Goal: Information Seeking & Learning: Learn about a topic

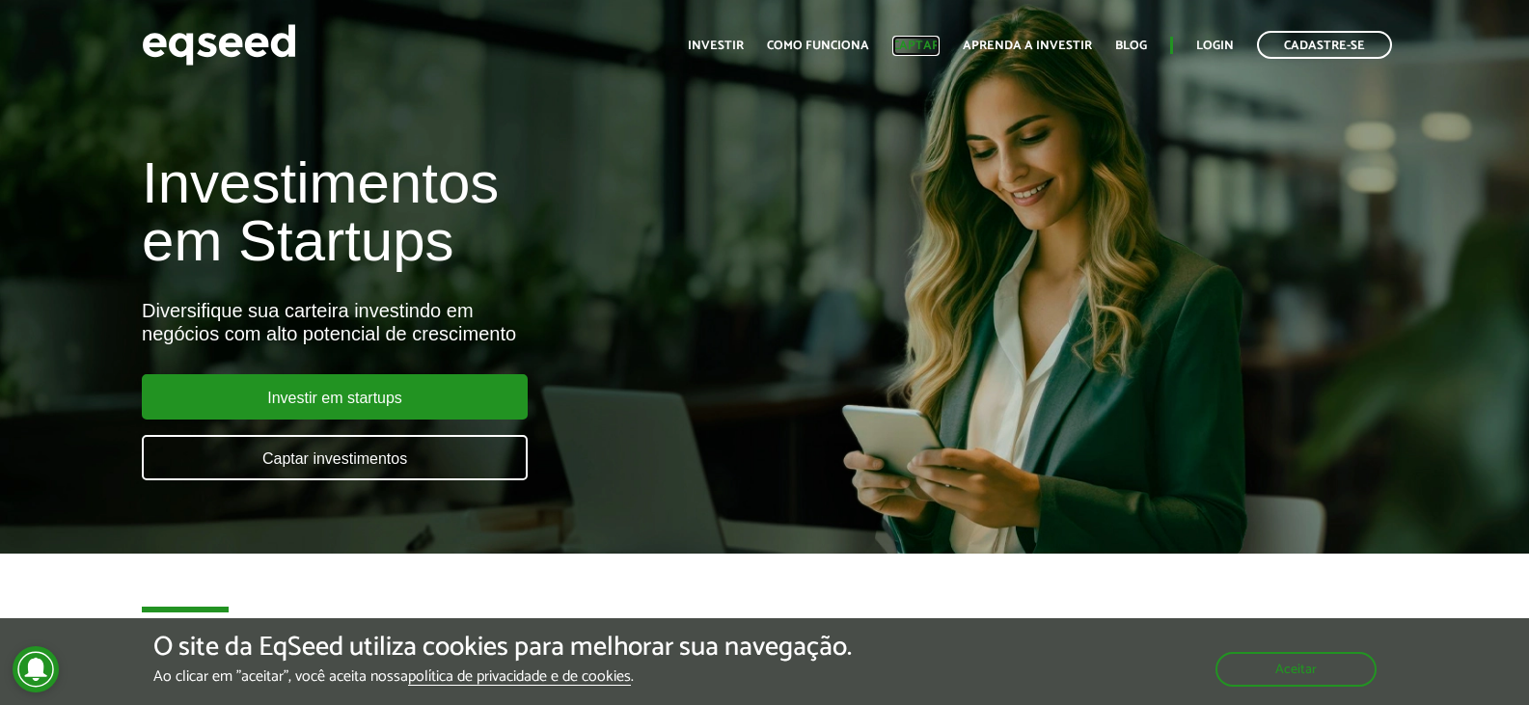
click at [925, 44] on link "Captar" at bounding box center [915, 46] width 47 height 13
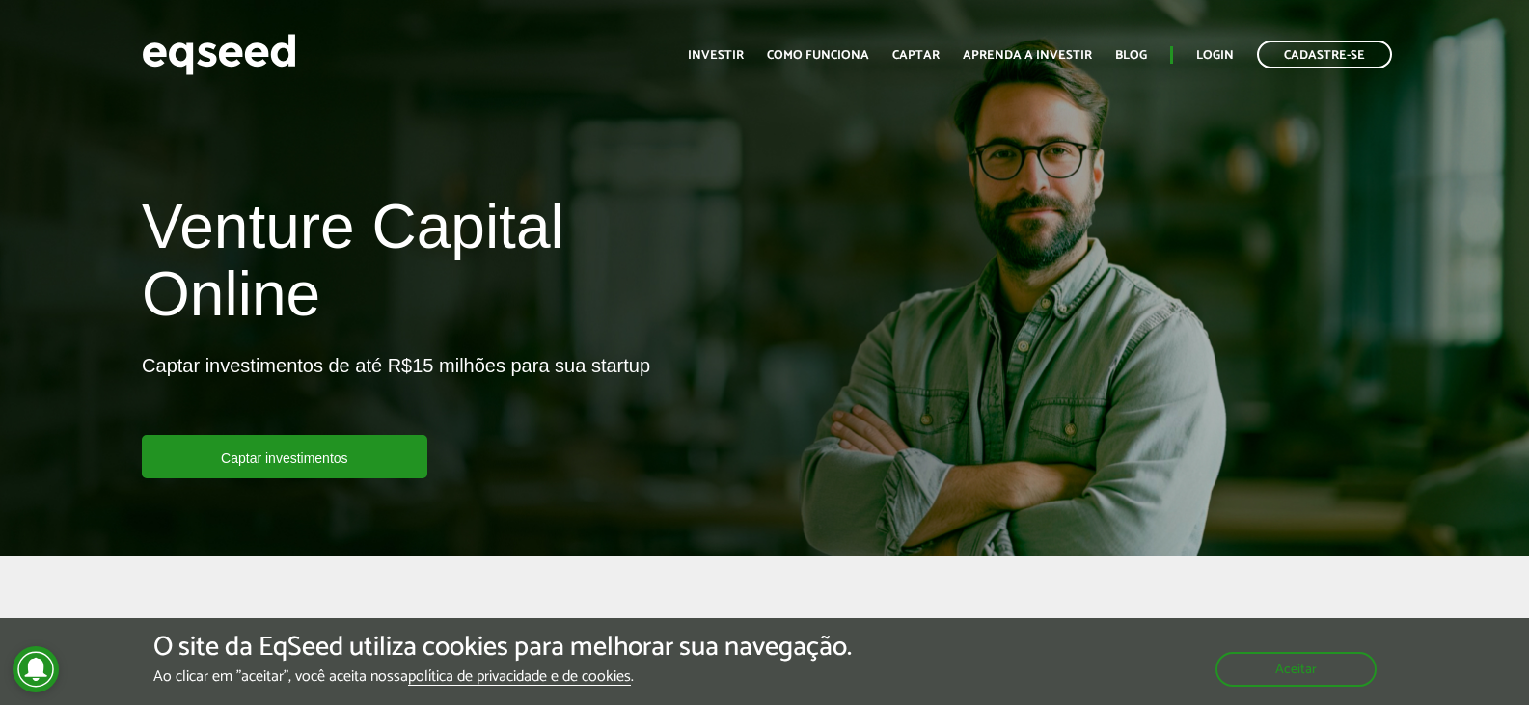
drag, startPoint x: 276, startPoint y: 454, endPoint x: 587, endPoint y: 324, distance: 336.9
click at [278, 454] on link "Captar investimentos" at bounding box center [285, 456] width 286 height 43
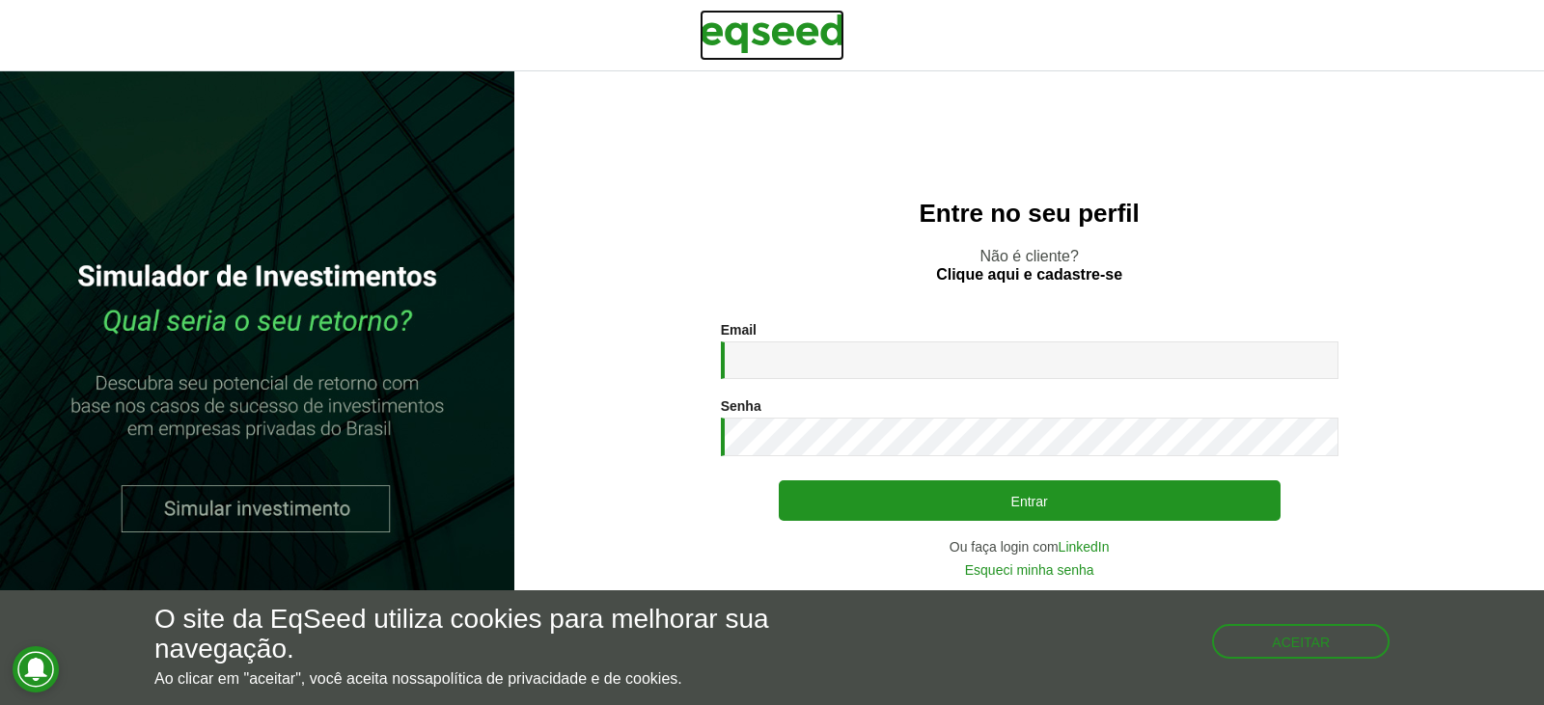
click at [773, 31] on img at bounding box center [771, 34] width 145 height 48
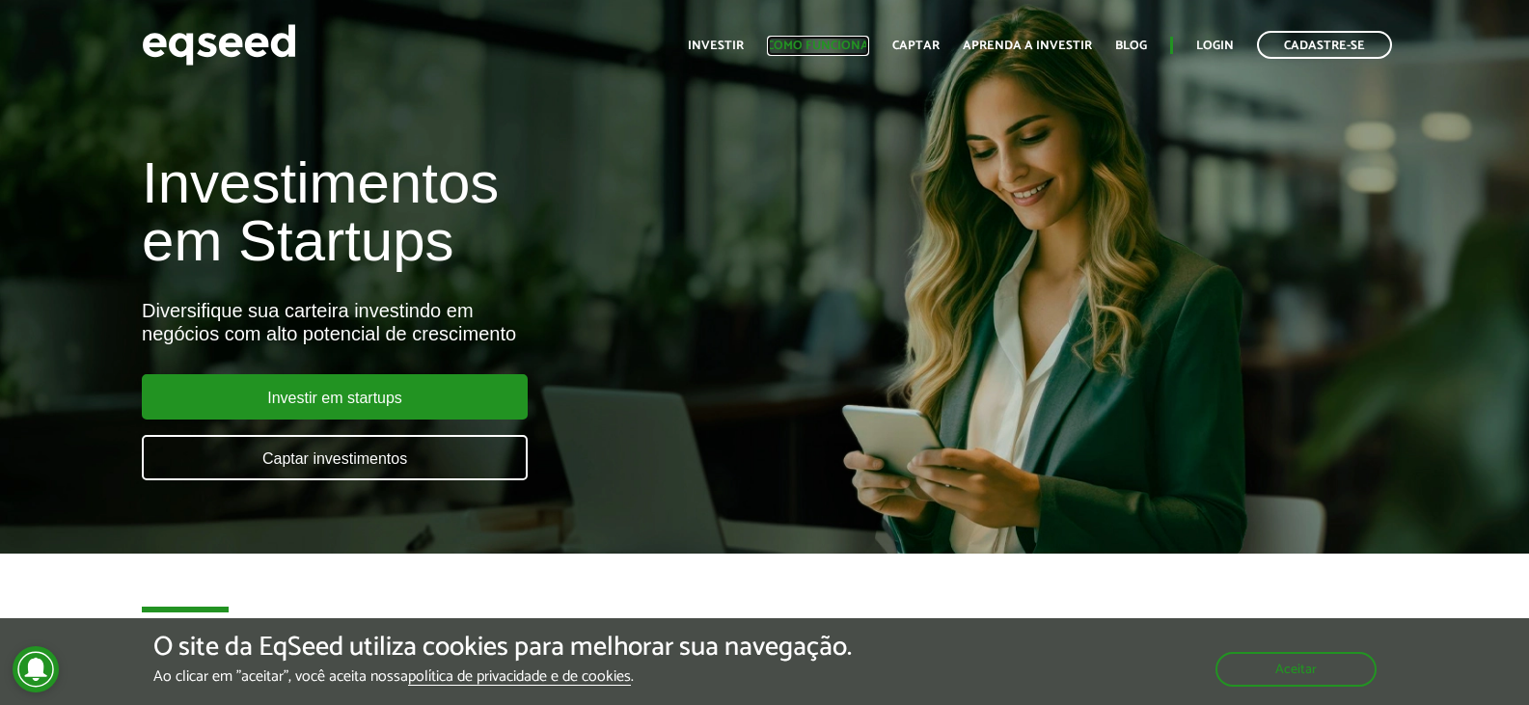
click at [840, 45] on link "Como funciona" at bounding box center [818, 46] width 102 height 13
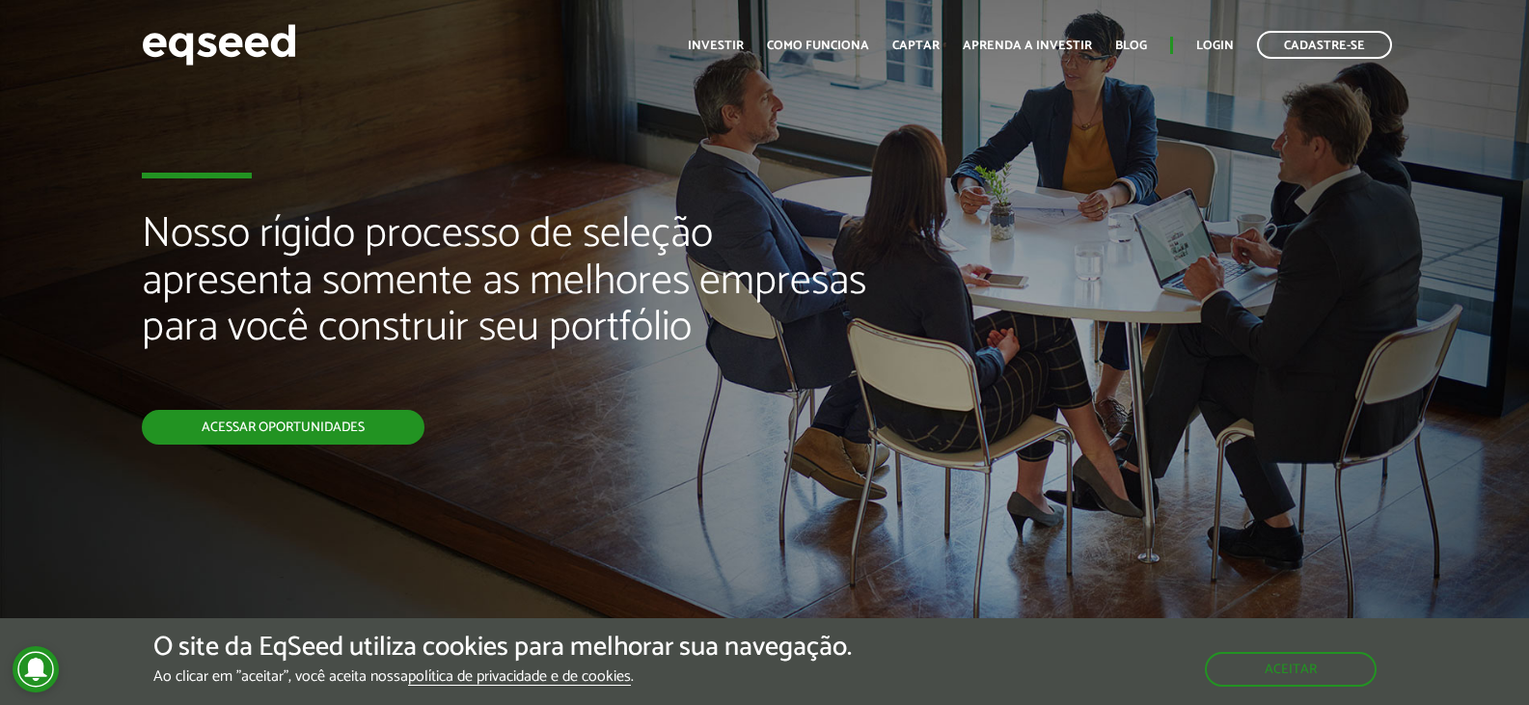
click at [263, 419] on link "Acessar oportunidades" at bounding box center [283, 427] width 283 height 35
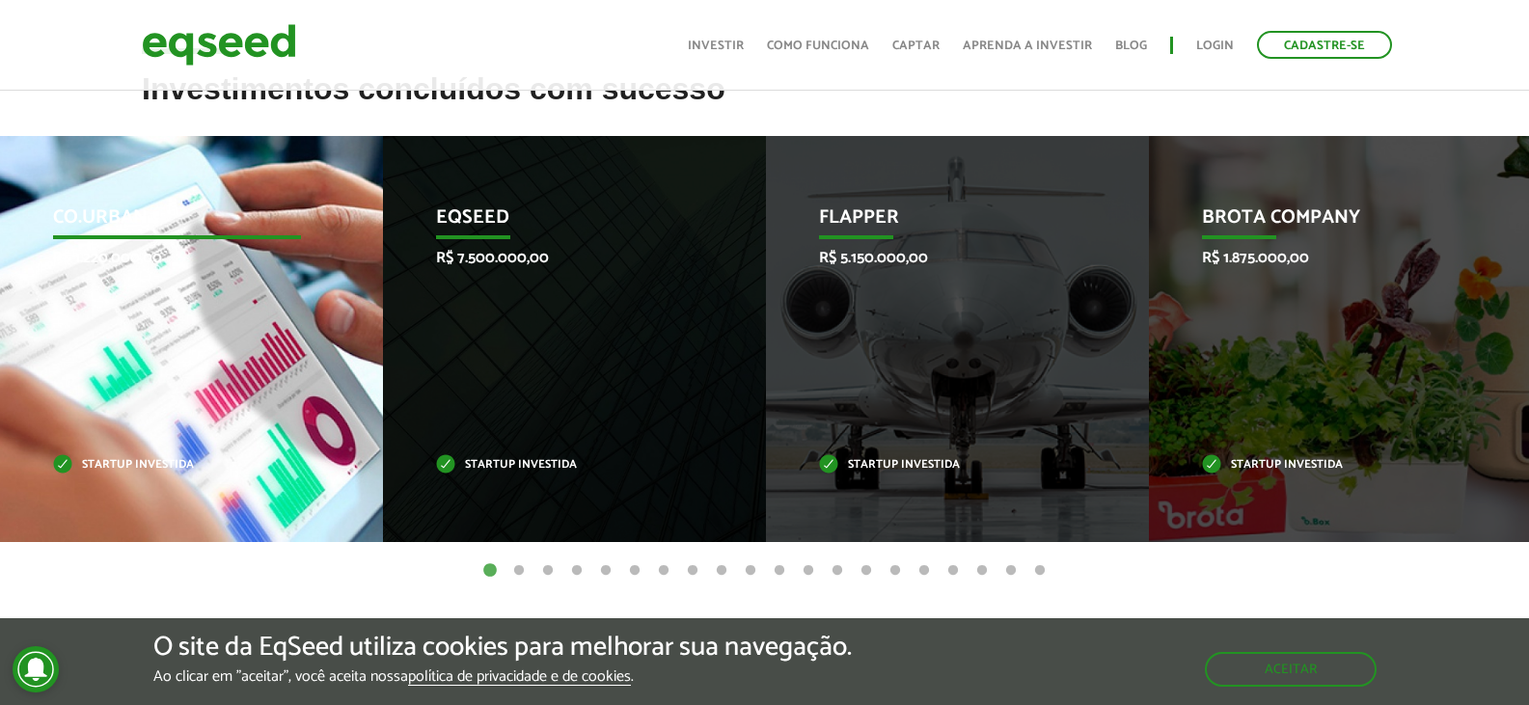
scroll to position [868, 0]
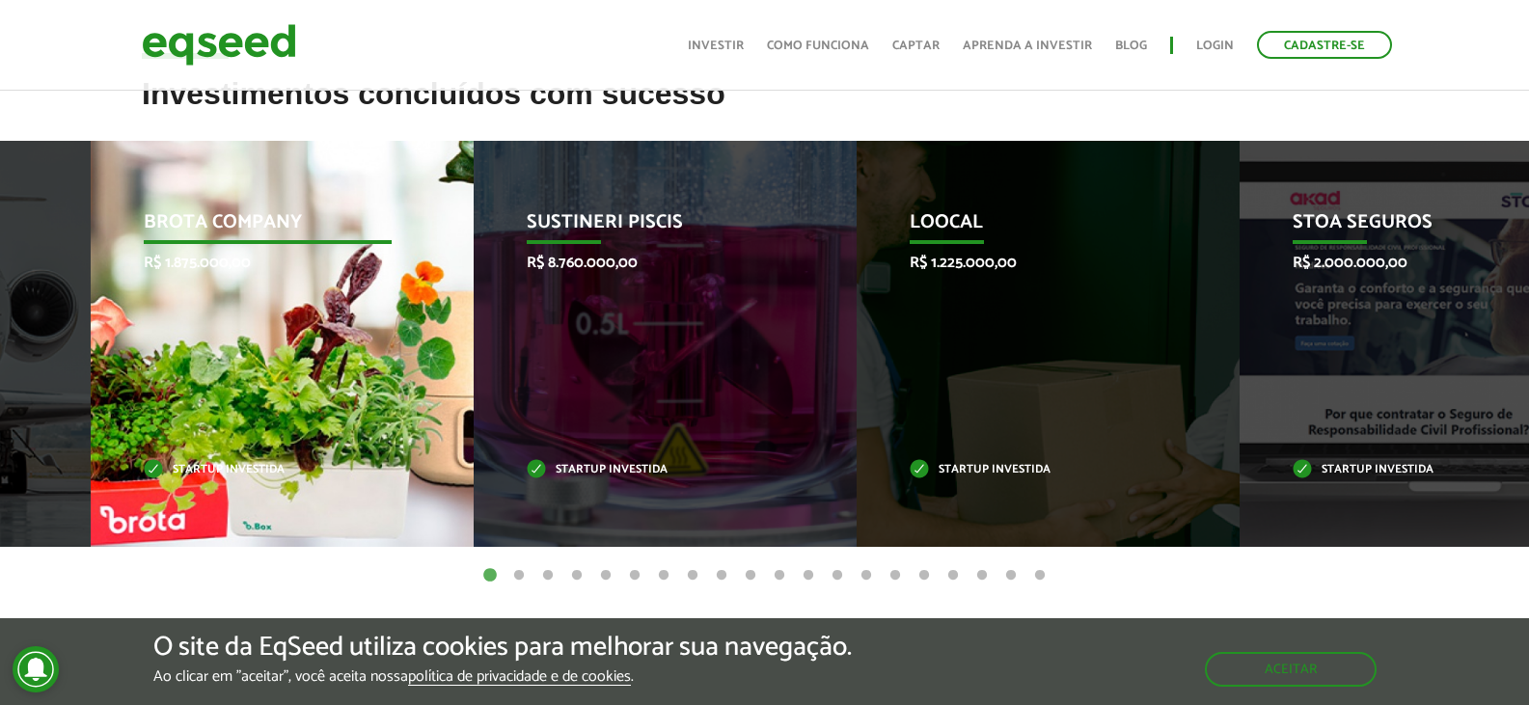
drag, startPoint x: 1362, startPoint y: 390, endPoint x: 288, endPoint y: 403, distance: 1073.9
click at [288, 403] on div "Brota Company R$ 1.875.000,00 Startup investida" at bounding box center [268, 344] width 354 height 406
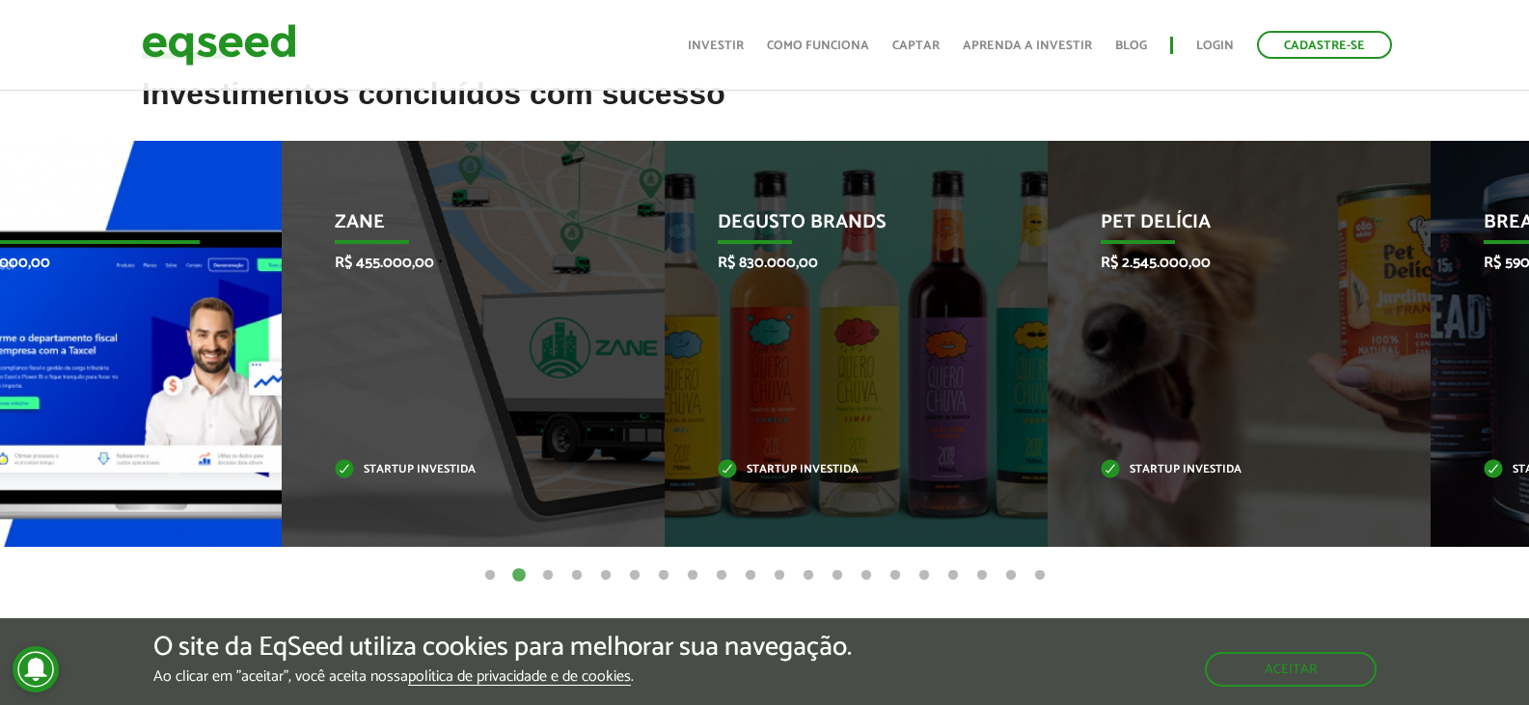
drag, startPoint x: 1385, startPoint y: 336, endPoint x: 134, endPoint y: 376, distance: 1251.1
click at [134, 376] on div "Taxcel R$ 955.000,00 Startup investida" at bounding box center [76, 344] width 354 height 406
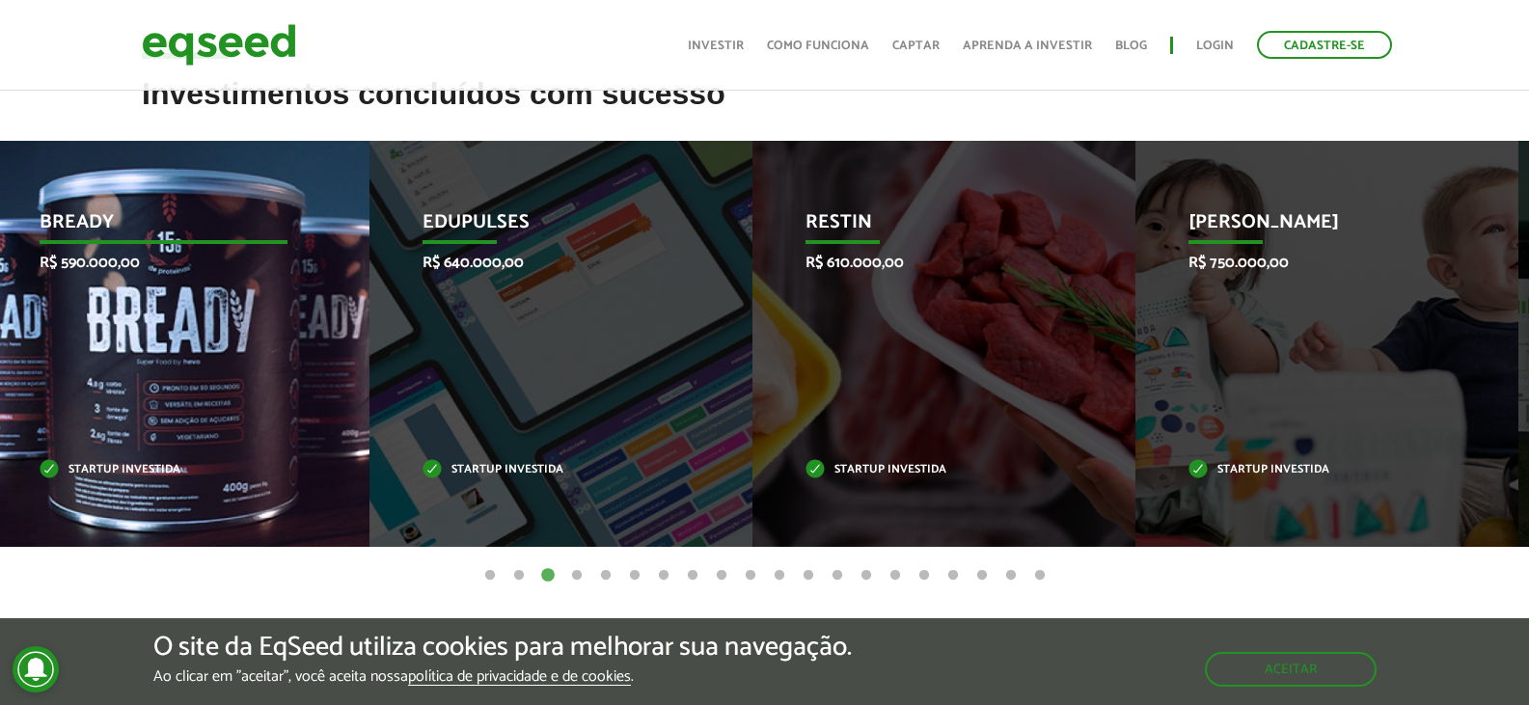
drag, startPoint x: 1379, startPoint y: 392, endPoint x: 188, endPoint y: 435, distance: 1191.4
click at [188, 435] on div "Bready R$ 590.000,00 Startup investida" at bounding box center [163, 344] width 354 height 406
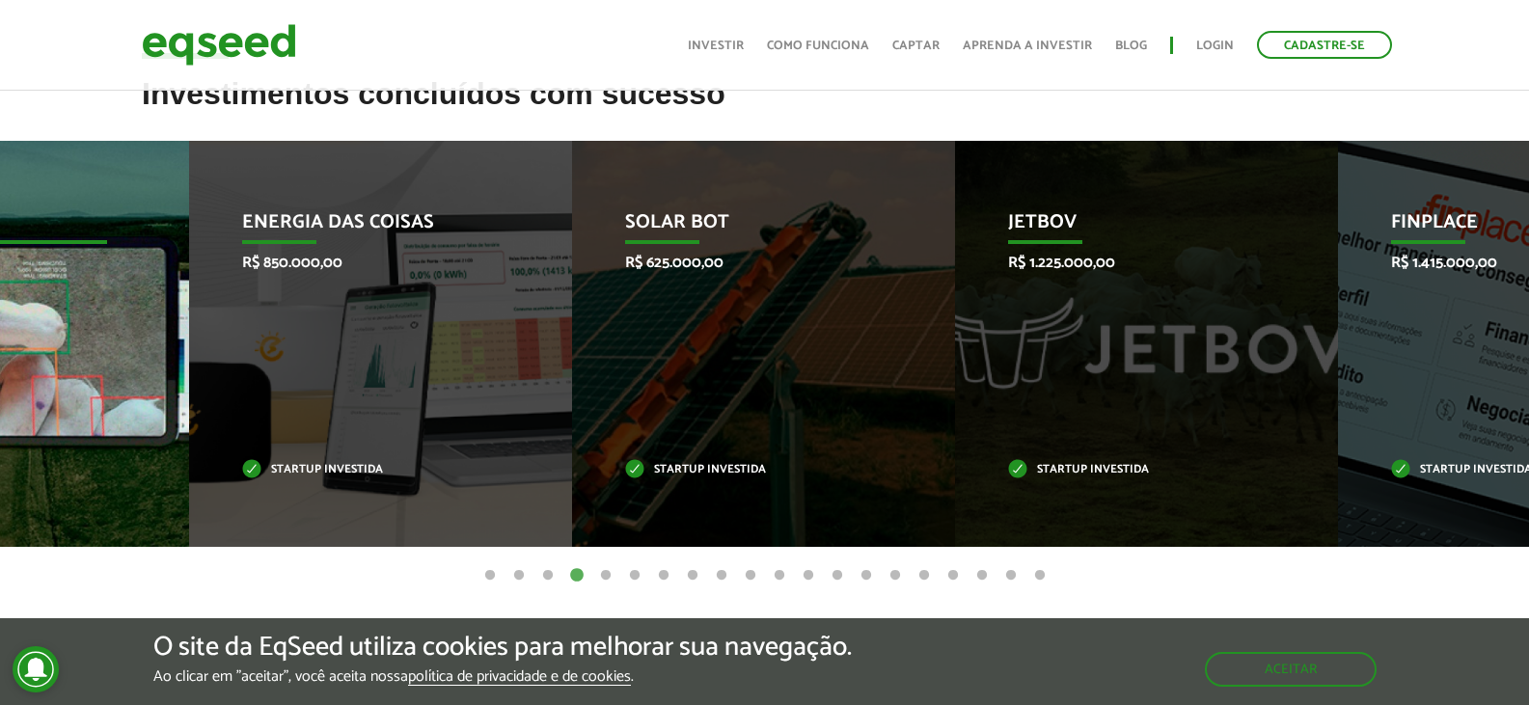
drag, startPoint x: 1387, startPoint y: 339, endPoint x: 44, endPoint y: 428, distance: 1346.0
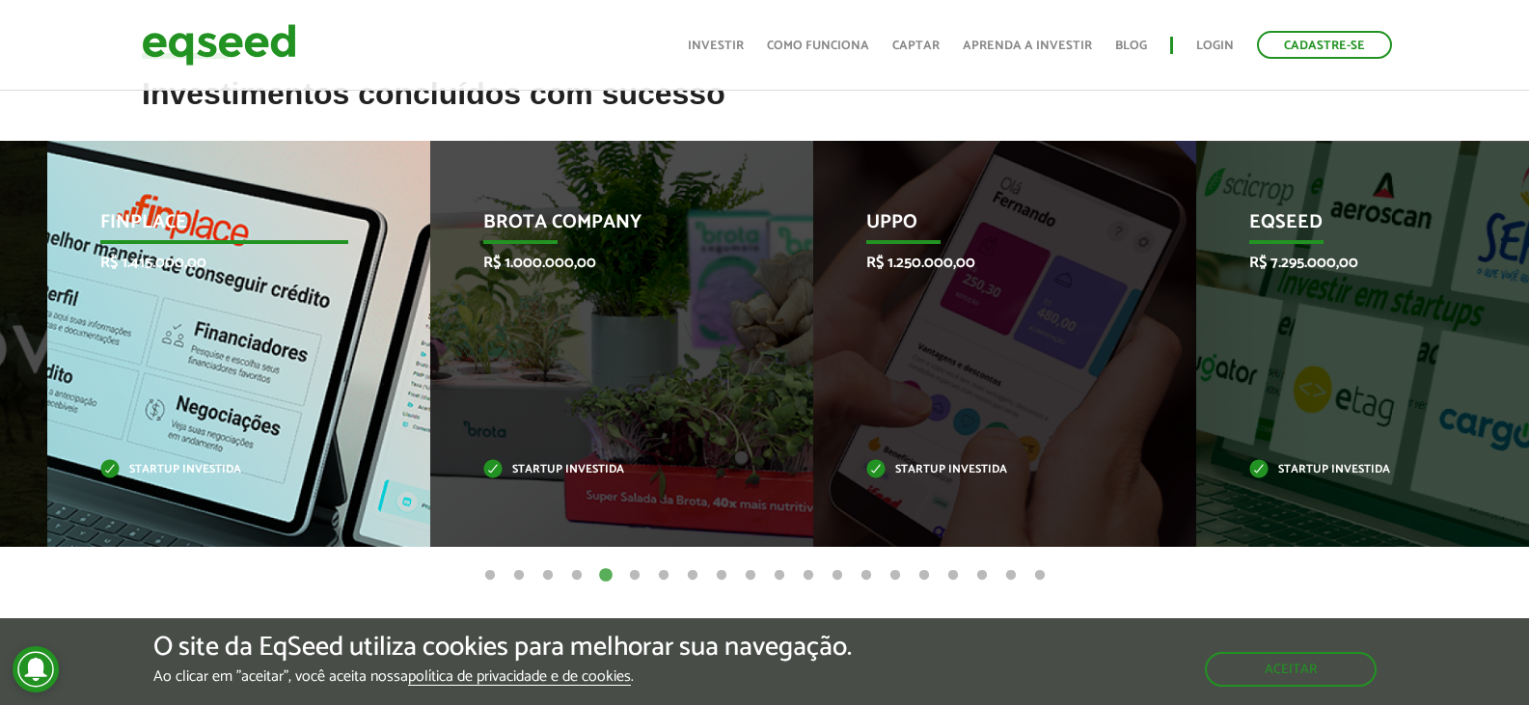
drag, startPoint x: 1429, startPoint y: 346, endPoint x: 275, endPoint y: 445, distance: 1158.1
click at [275, 445] on div "Finplace R$ 1.415.000,00 Startup investida" at bounding box center [224, 344] width 354 height 406
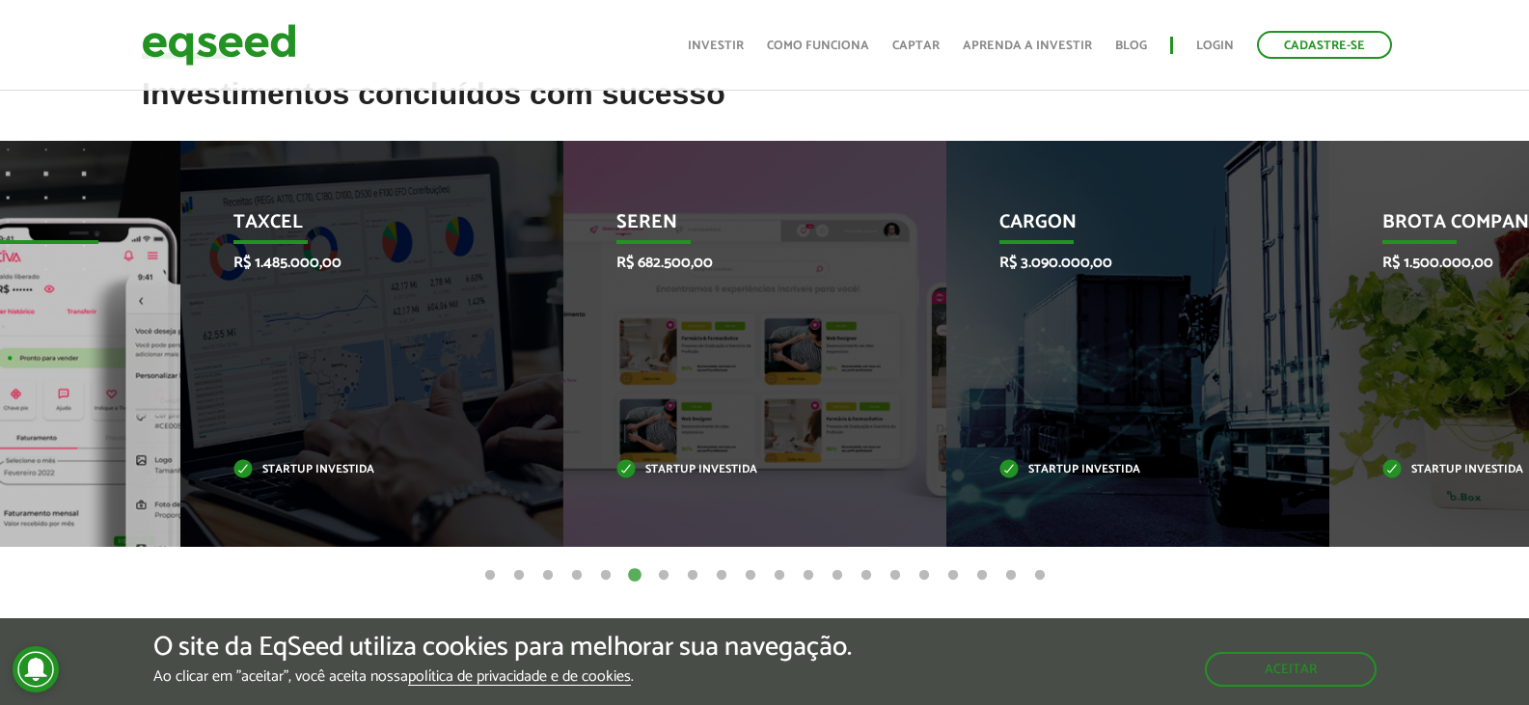
drag, startPoint x: 1352, startPoint y: 365, endPoint x: 0, endPoint y: 372, distance: 1351.7
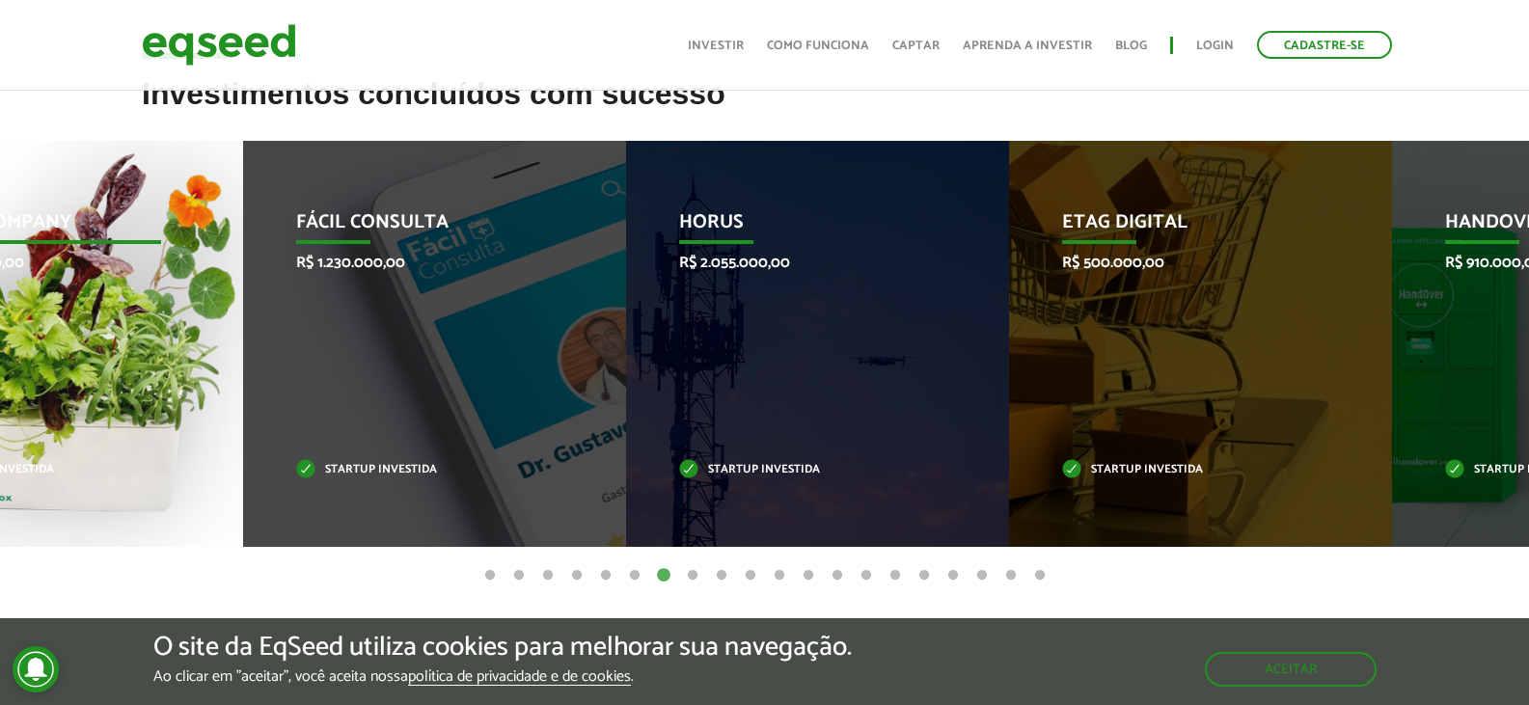
drag, startPoint x: 1348, startPoint y: 375, endPoint x: 90, endPoint y: 425, distance: 1259.1
click at [90, 425] on div "Brota Company R$ 1.500.000,00 Startup investida" at bounding box center [37, 344] width 354 height 406
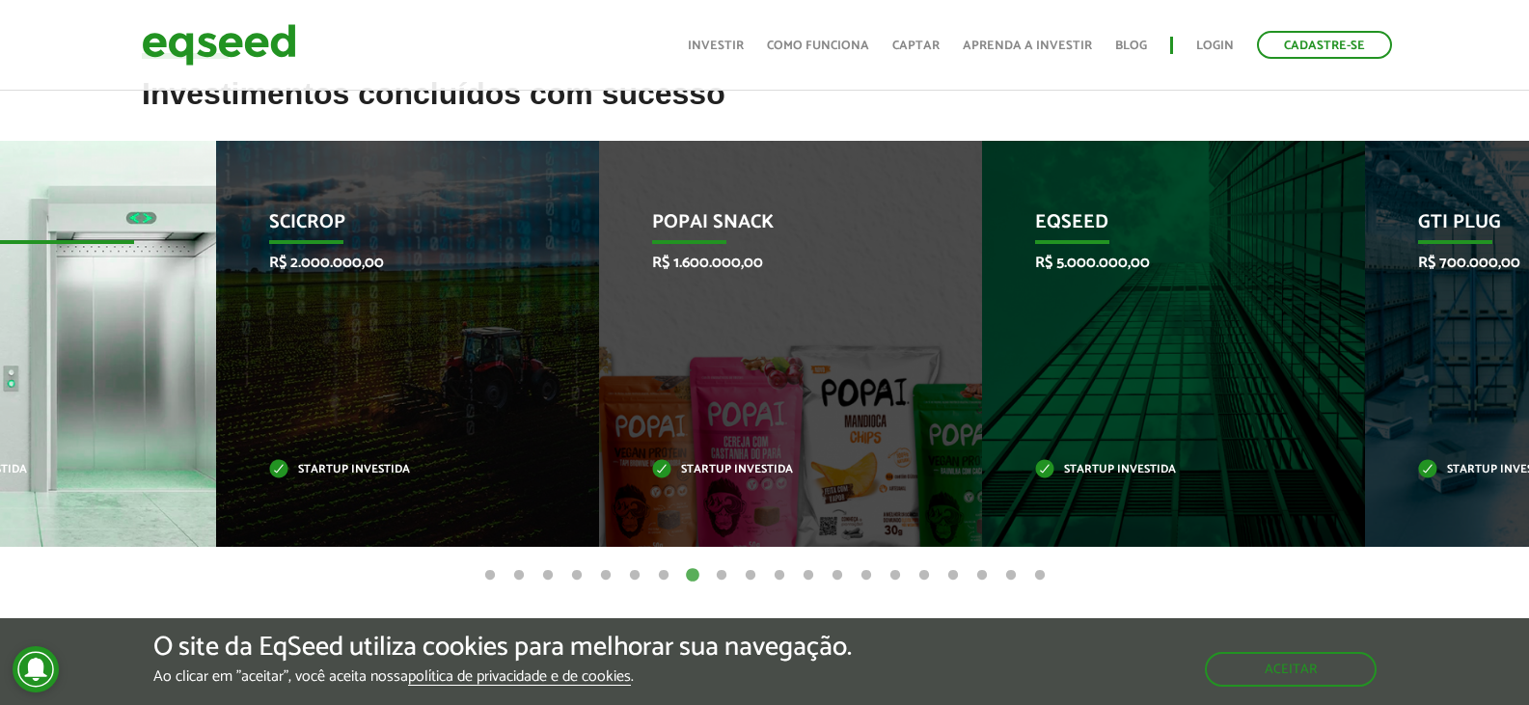
drag, startPoint x: 1370, startPoint y: 328, endPoint x: 54, endPoint y: 417, distance: 1319.0
click at [54, 417] on div "HandOver R$ 910.000,00 Startup investida" at bounding box center [10, 344] width 354 height 406
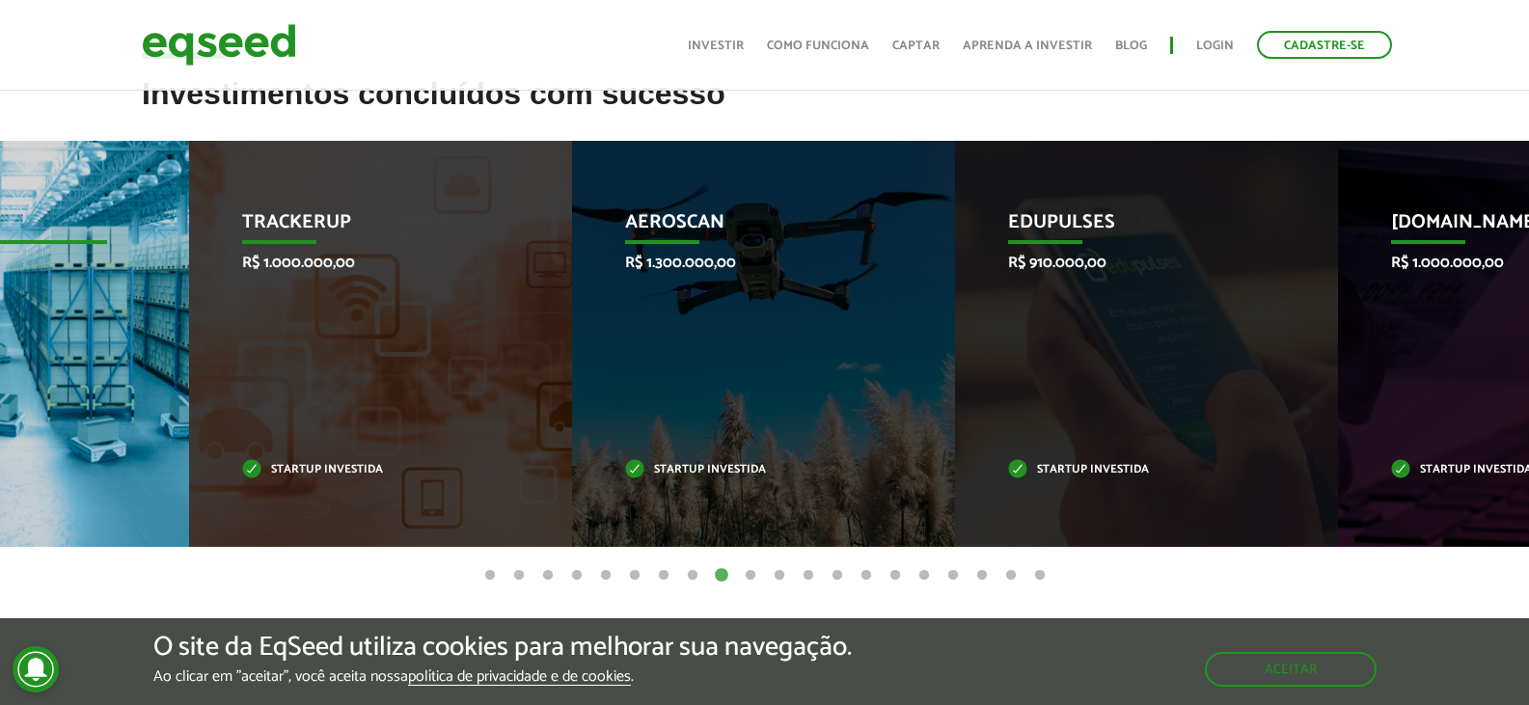
drag, startPoint x: 1384, startPoint y: 360, endPoint x: 41, endPoint y: 440, distance: 1345.4
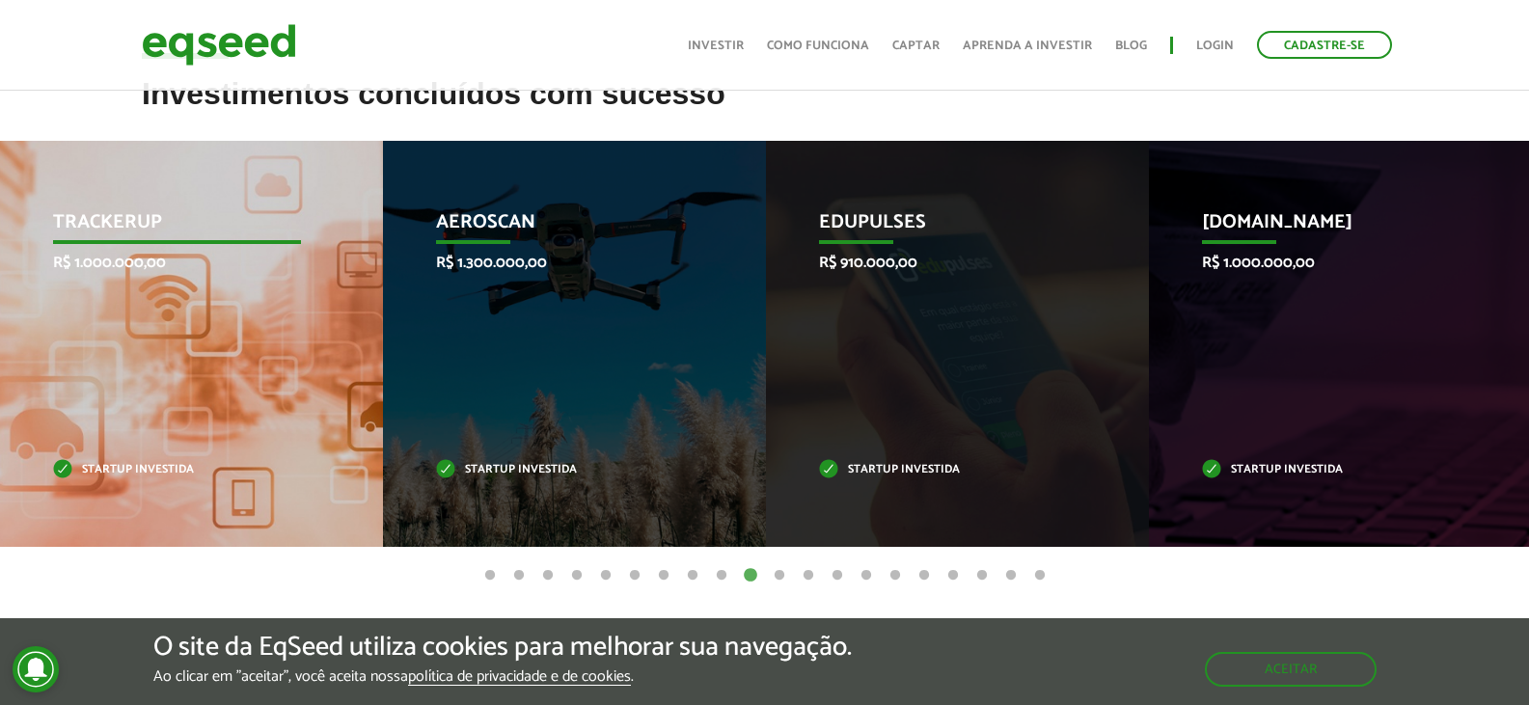
drag, startPoint x: 1405, startPoint y: 337, endPoint x: 0, endPoint y: 380, distance: 1405.5
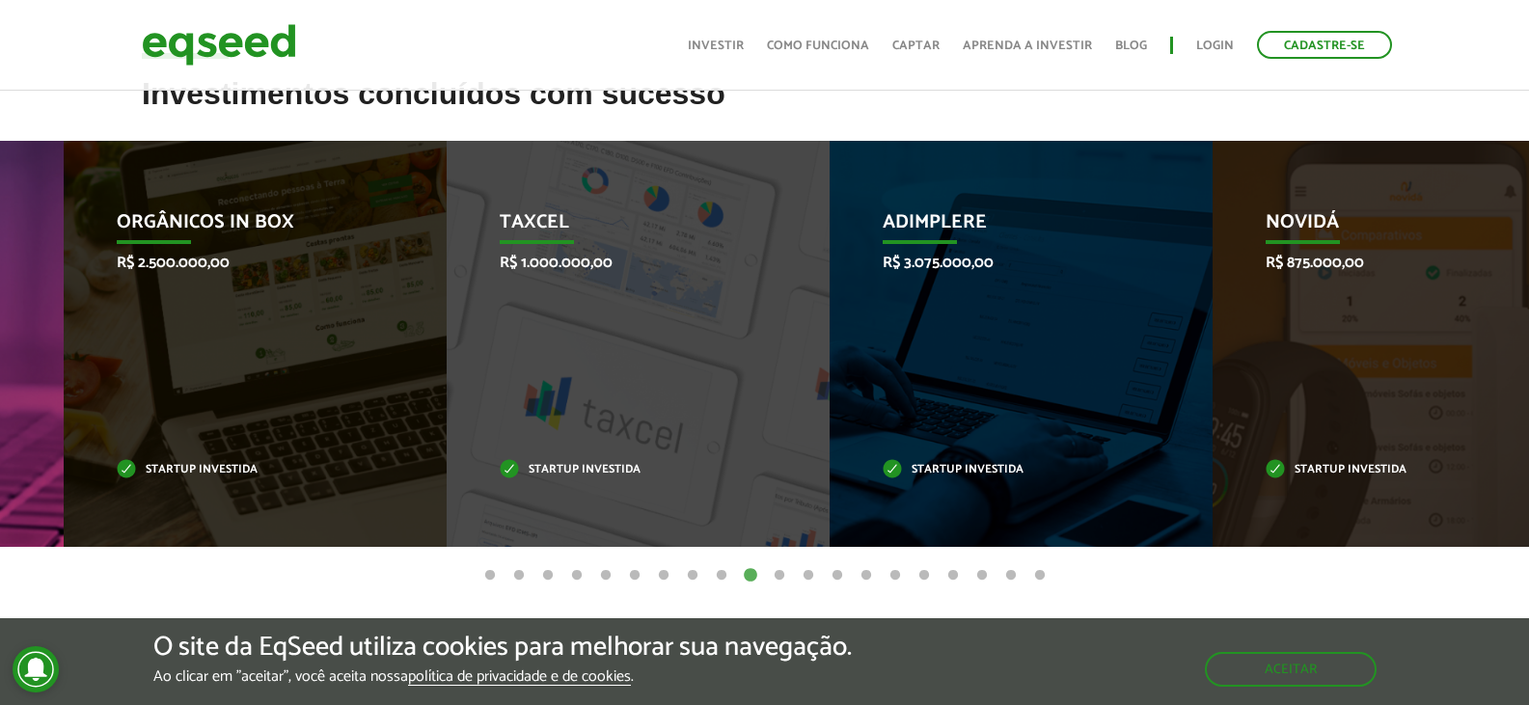
drag, startPoint x: 1470, startPoint y: 366, endPoint x: 3, endPoint y: 429, distance: 1468.9
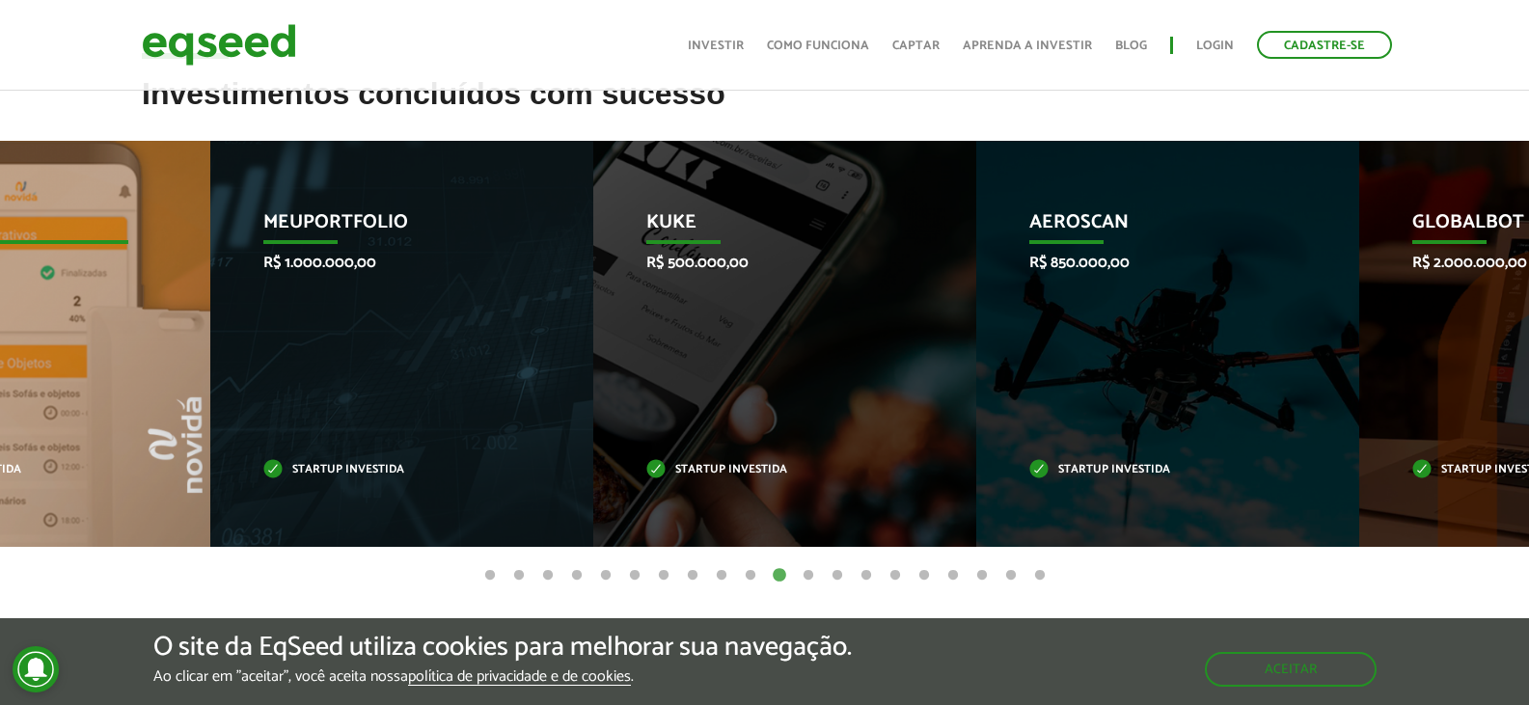
drag, startPoint x: 1322, startPoint y: 378, endPoint x: 0, endPoint y: 438, distance: 1323.2
click at [0, 441] on div "Novidá R$ 875.000,00 Startup investida" at bounding box center [4, 344] width 354 height 406
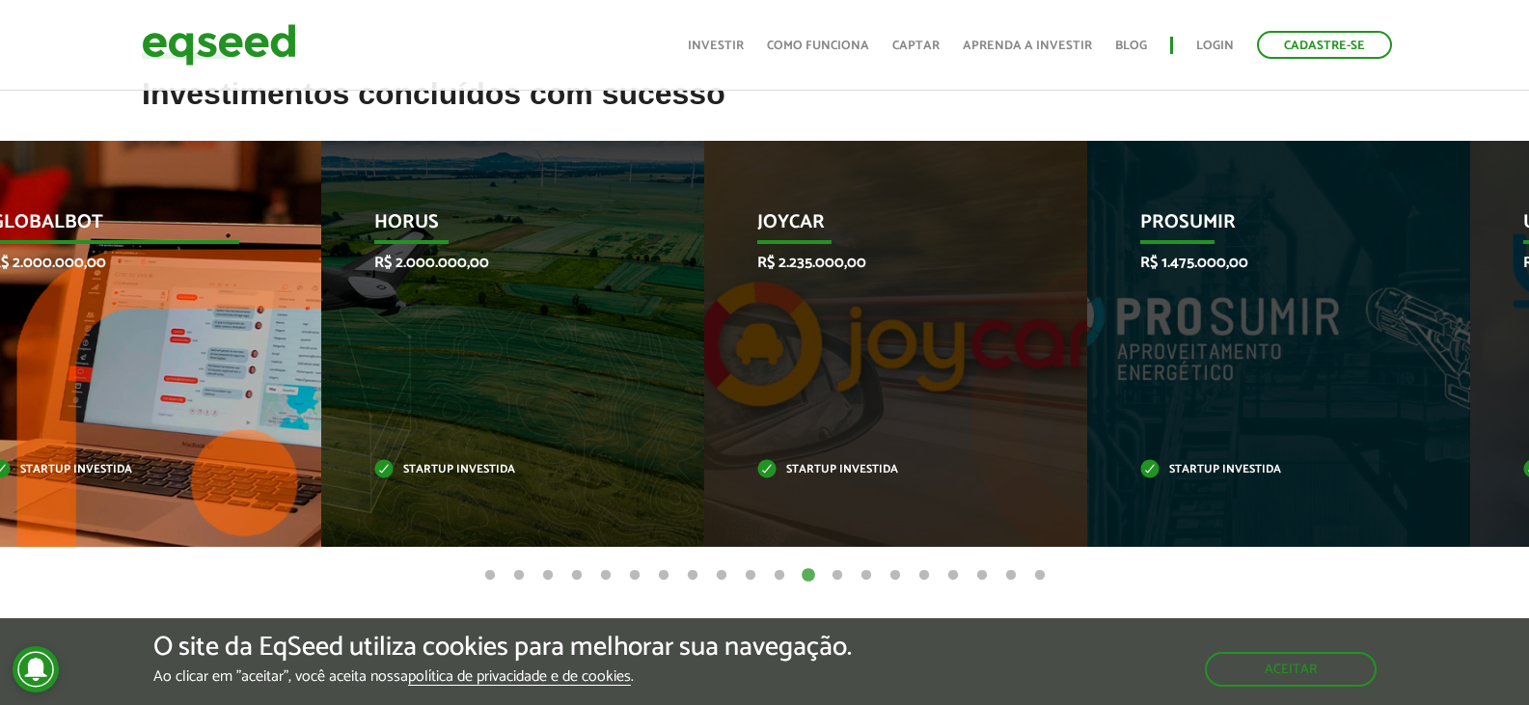
drag, startPoint x: 1408, startPoint y: 386, endPoint x: 124, endPoint y: 475, distance: 1286.3
click at [124, 475] on div "Globalbot R$ 2.000.000,00 Startup investida" at bounding box center [115, 344] width 354 height 406
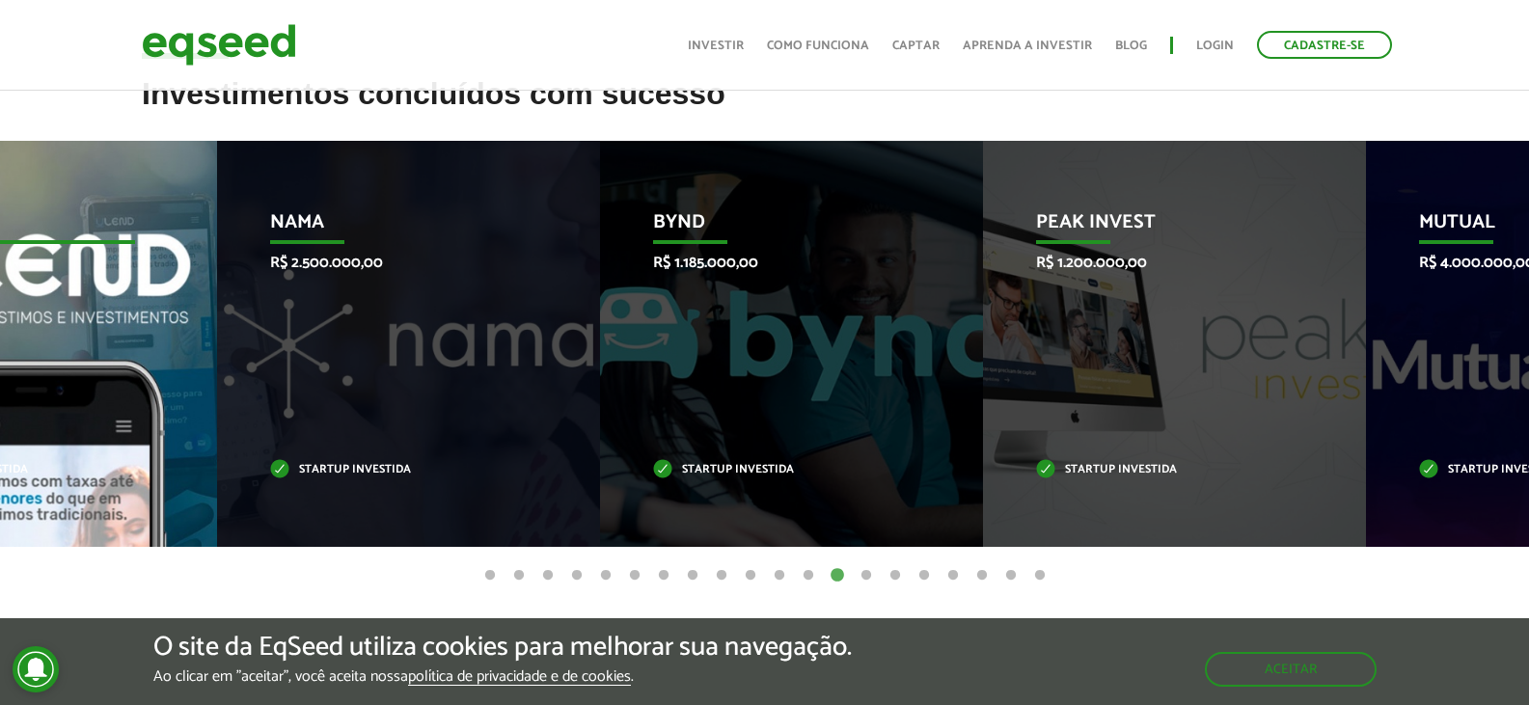
drag, startPoint x: 1335, startPoint y: 352, endPoint x: 41, endPoint y: 421, distance: 1295.6
click at [41, 421] on div "Ulend R$ 1.800.000,00 Startup investida" at bounding box center [11, 344] width 354 height 406
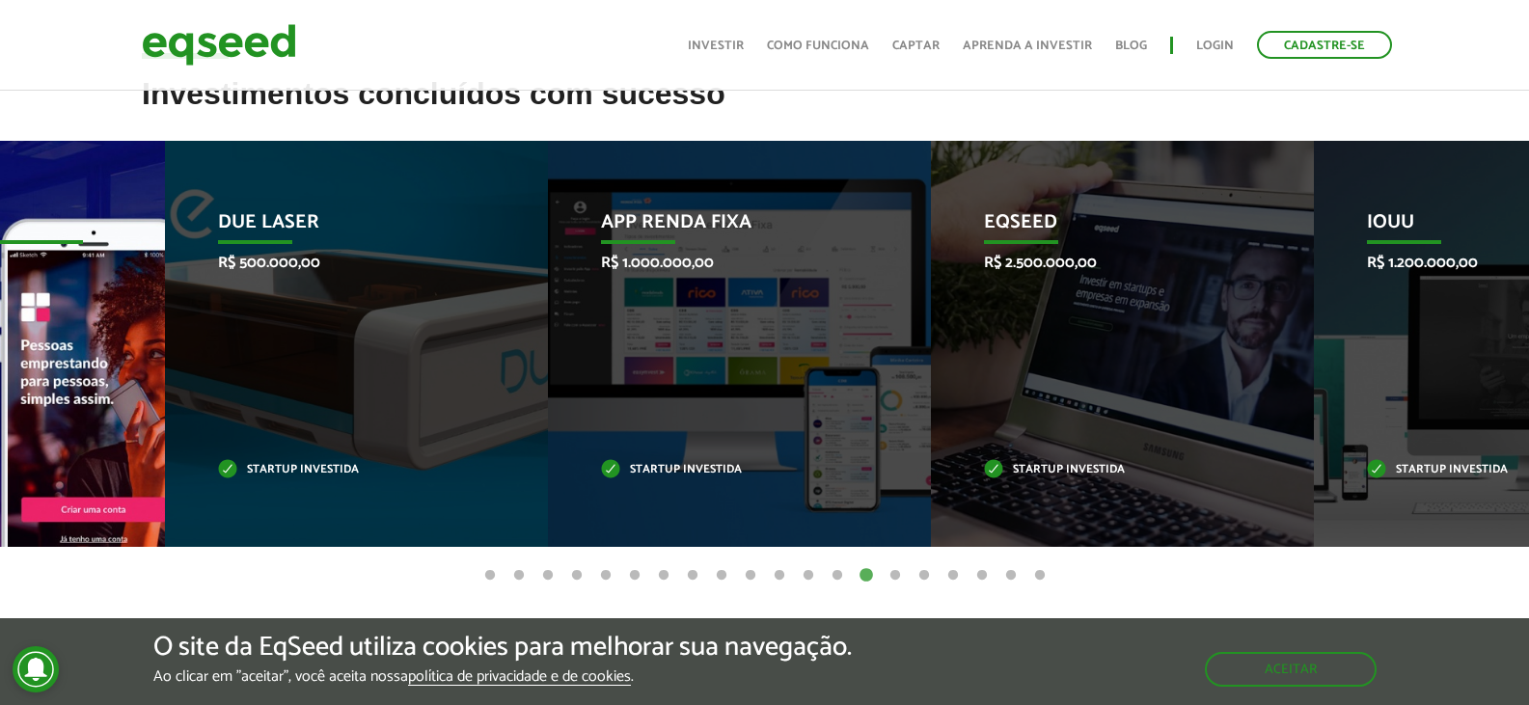
drag, startPoint x: 1367, startPoint y: 369, endPoint x: 0, endPoint y: 456, distance: 1370.0
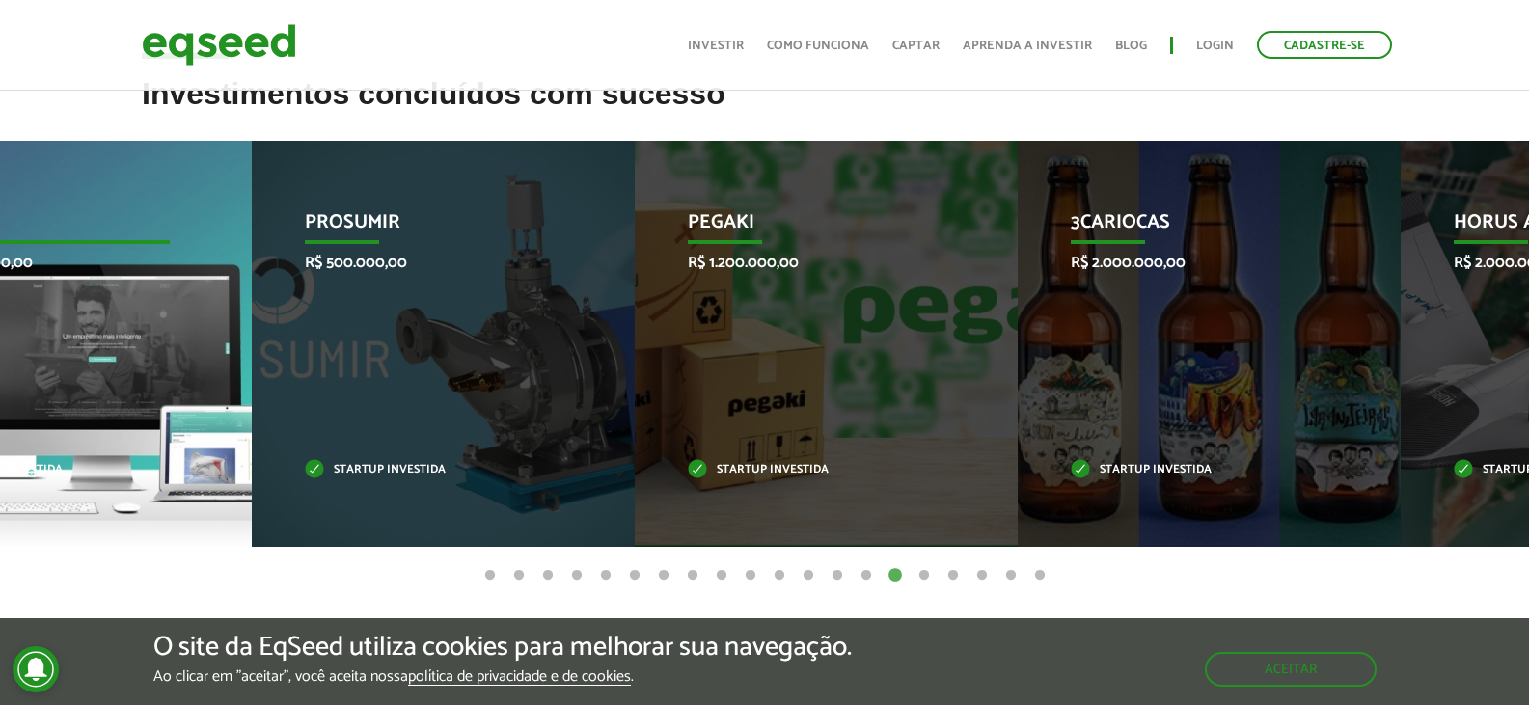
drag, startPoint x: 1354, startPoint y: 343, endPoint x: 73, endPoint y: 394, distance: 1281.3
click at [73, 394] on div "IOUU R$ 1.200.000,00 Startup investida" at bounding box center [46, 344] width 354 height 406
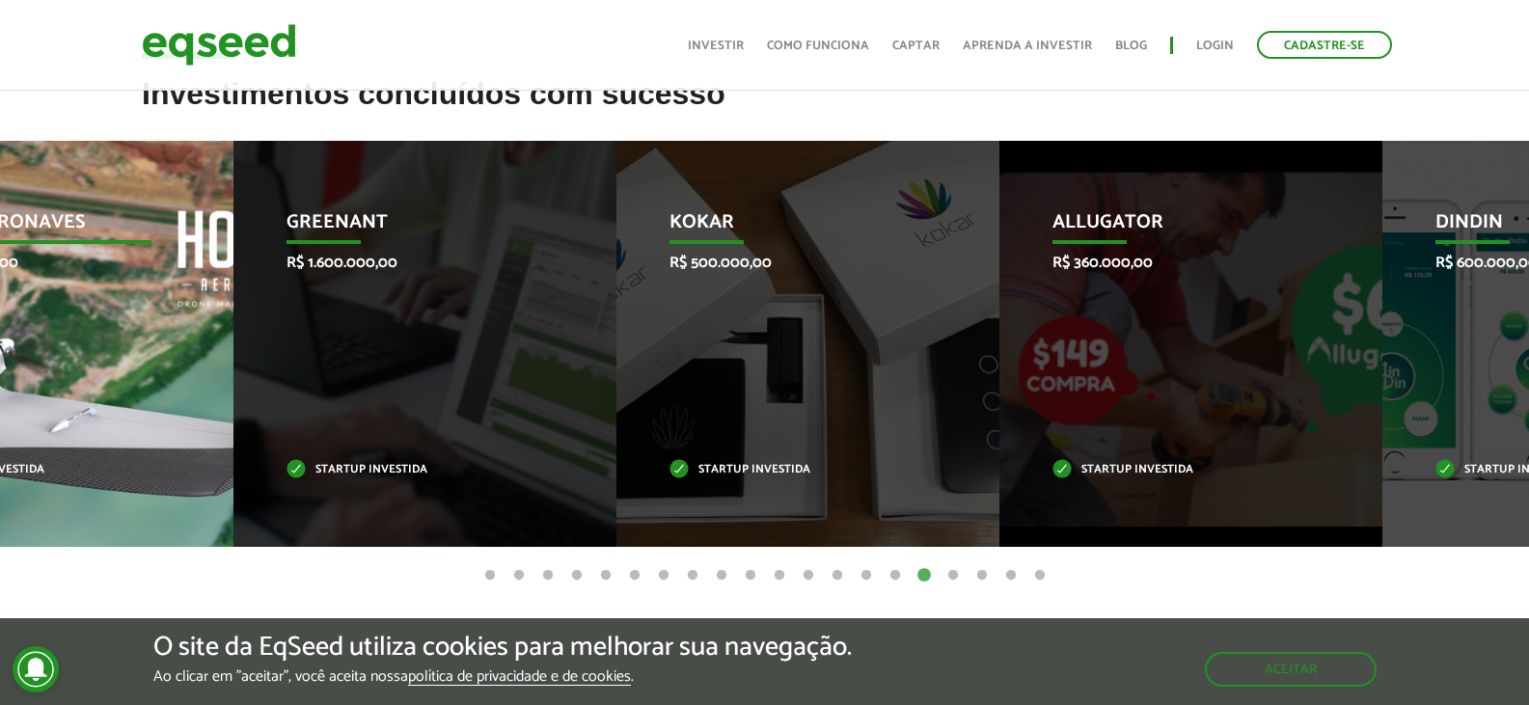
drag, startPoint x: 1299, startPoint y: 356, endPoint x: 0, endPoint y: 402, distance: 1299.5
click at [0, 402] on div "Horus Aeronaves R$ 2.000.000,00 Startup investida" at bounding box center [27, 344] width 354 height 406
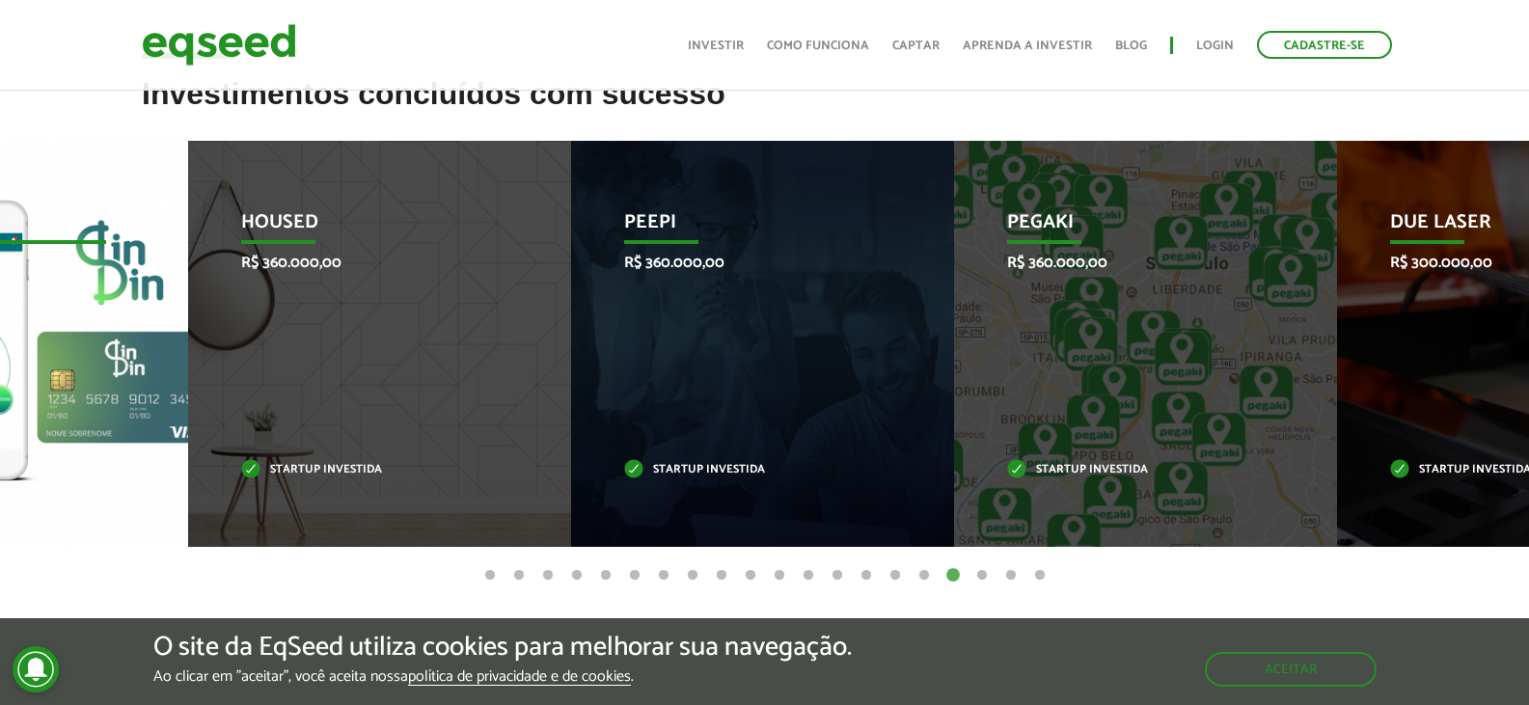
drag, startPoint x: 1344, startPoint y: 366, endPoint x: 0, endPoint y: 420, distance: 1345.1
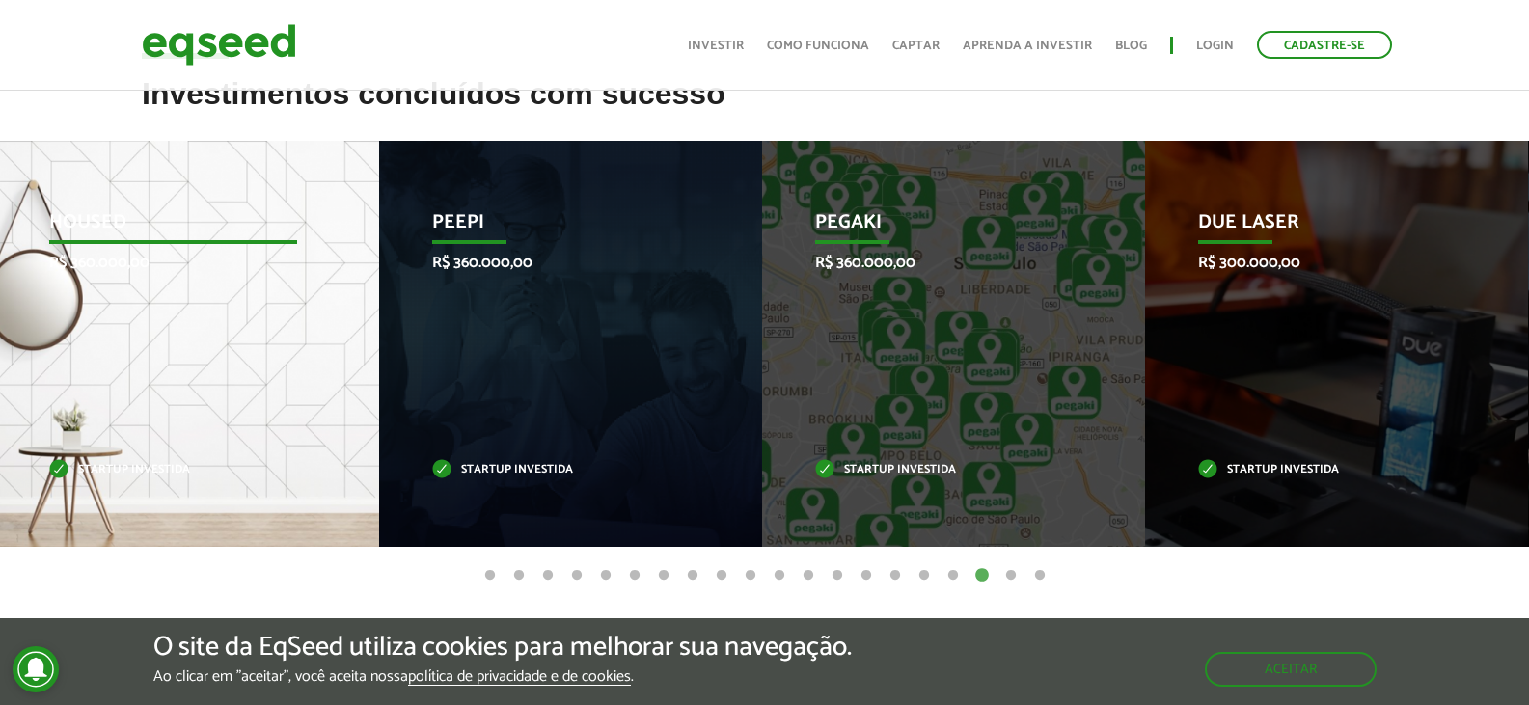
drag, startPoint x: 1389, startPoint y: 363, endPoint x: 0, endPoint y: 444, distance: 1391.7
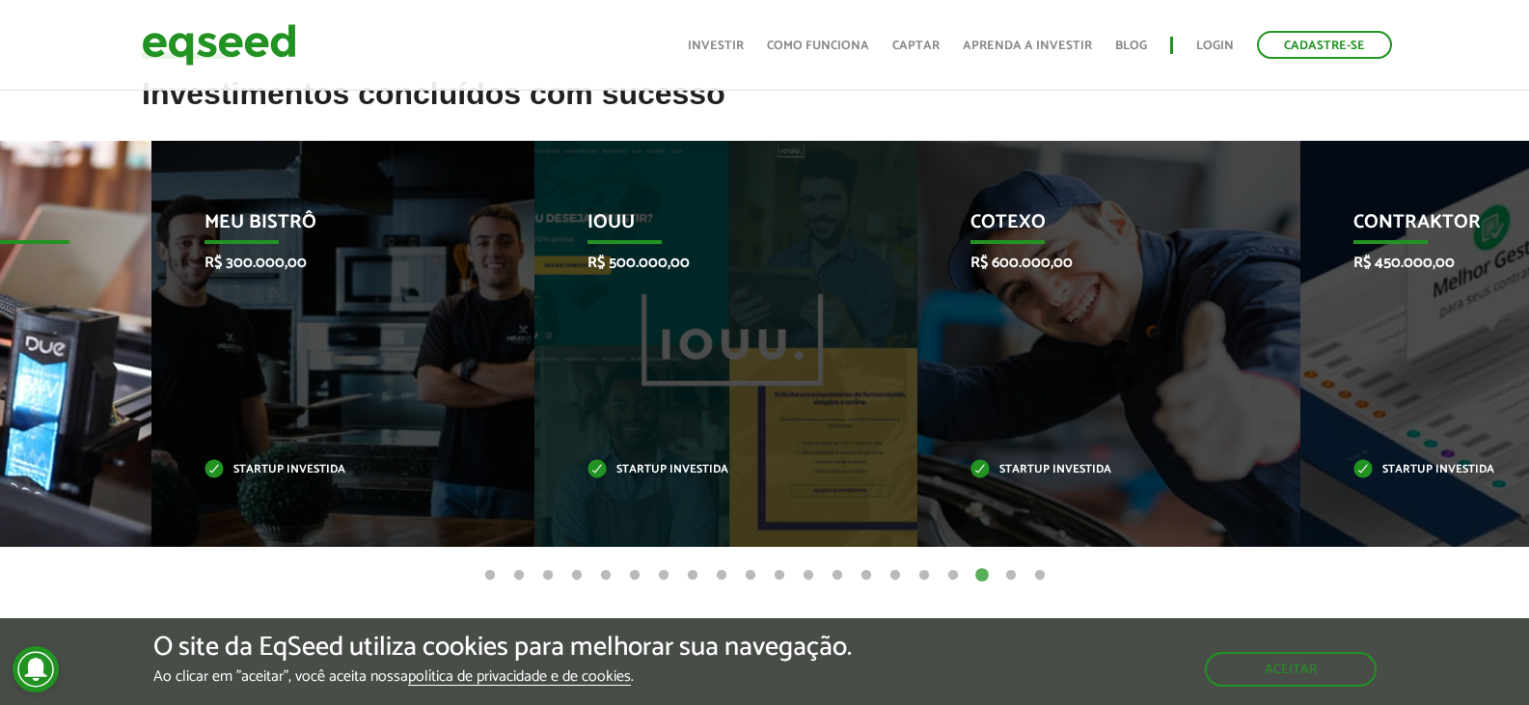
drag, startPoint x: 1381, startPoint y: 361, endPoint x: 0, endPoint y: 425, distance: 1382.2
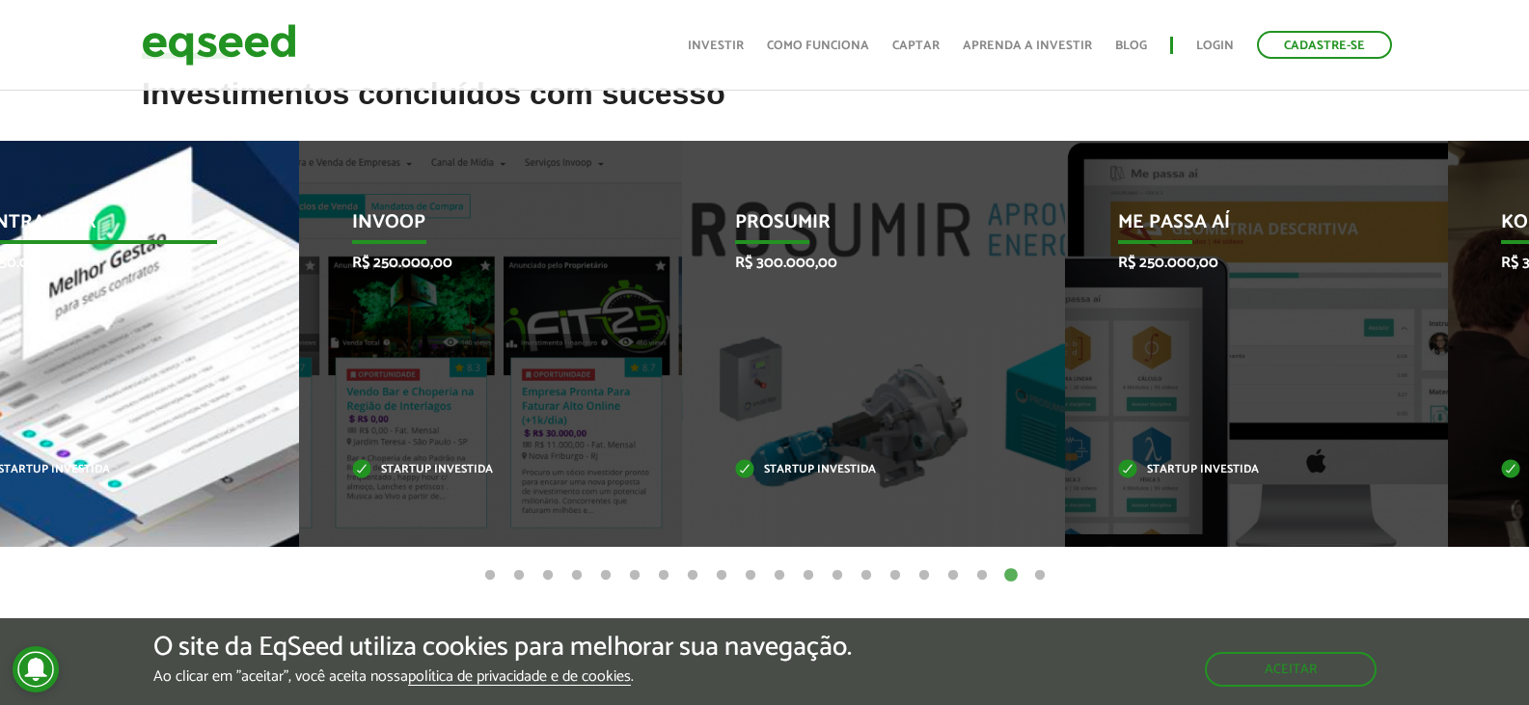
drag, startPoint x: 1406, startPoint y: 354, endPoint x: 173, endPoint y: 425, distance: 1235.1
click at [173, 425] on div "Contraktor R$ 450.000,00 Startup investida" at bounding box center [93, 344] width 354 height 406
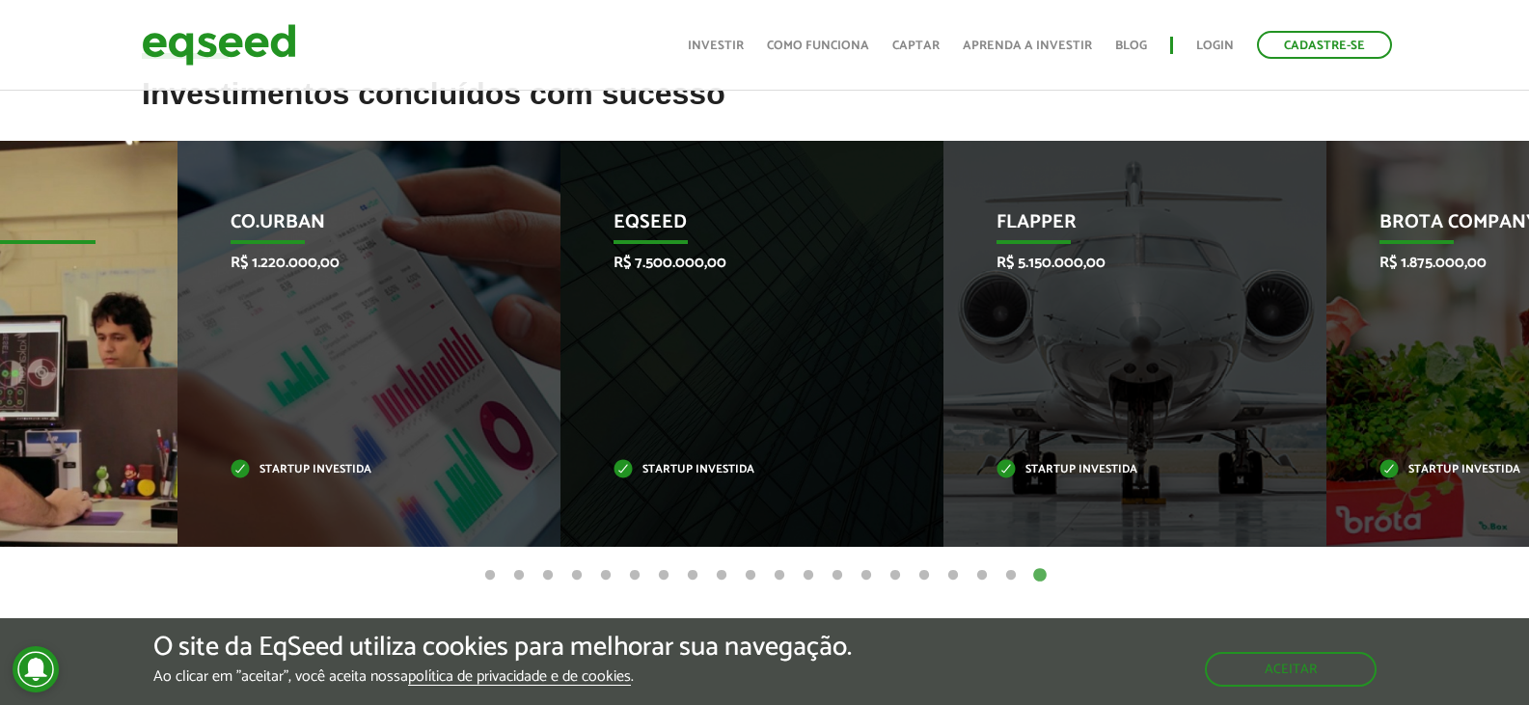
drag, startPoint x: 1355, startPoint y: 382, endPoint x: 0, endPoint y: 474, distance: 1357.7
